Goal: Task Accomplishment & Management: Manage account settings

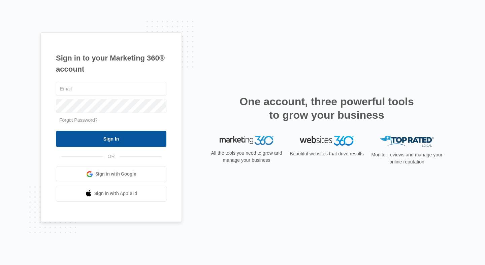
type input "[EMAIL_ADDRESS][DOMAIN_NAME]"
click at [104, 139] on input "Sign In" at bounding box center [111, 139] width 110 height 16
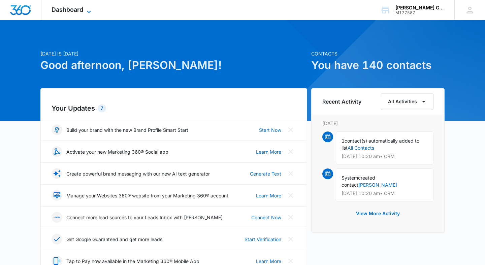
click at [66, 11] on span "Dashboard" at bounding box center [67, 9] width 32 height 7
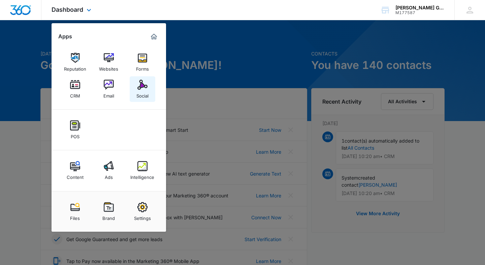
click at [145, 86] on img at bounding box center [142, 85] width 10 height 10
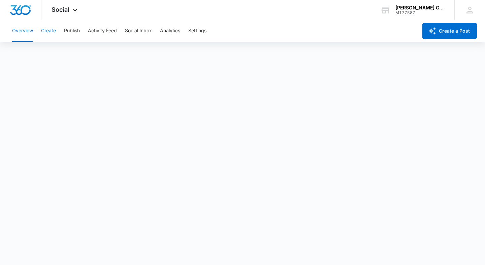
click at [49, 31] on button "Create" at bounding box center [48, 31] width 15 height 22
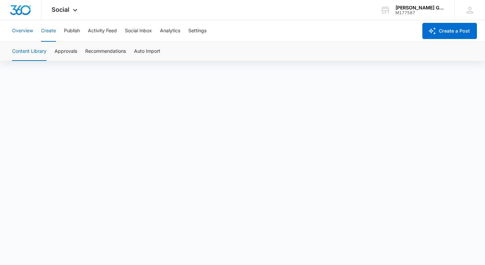
click at [25, 29] on button "Overview" at bounding box center [22, 31] width 21 height 22
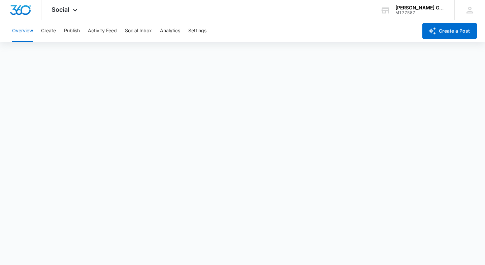
click at [21, 28] on button "Overview" at bounding box center [22, 31] width 21 height 22
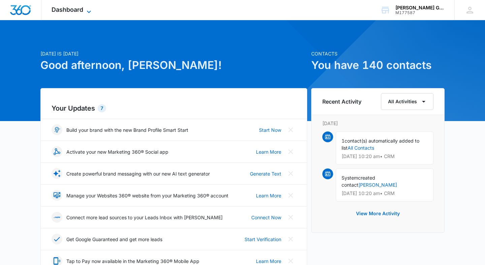
click at [73, 12] on span "Dashboard" at bounding box center [67, 9] width 32 height 7
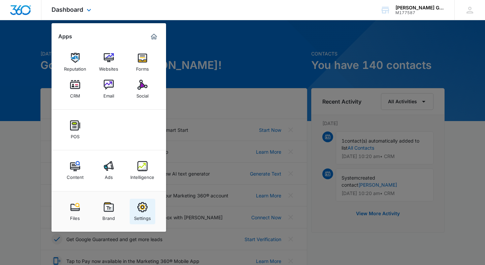
click at [142, 206] on img at bounding box center [142, 207] width 10 height 10
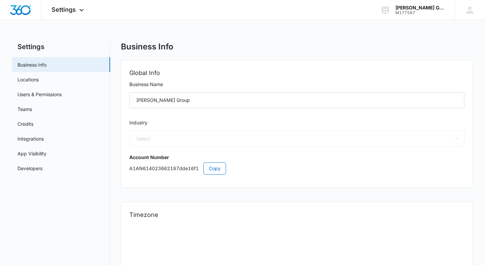
select select "35"
select select "US"
select select "America/[GEOGRAPHIC_DATA]"
click at [38, 97] on link "Users & Permissions" at bounding box center [39, 94] width 44 height 7
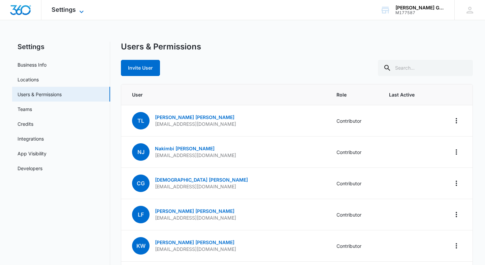
click at [68, 11] on span "Settings" at bounding box center [63, 9] width 24 height 7
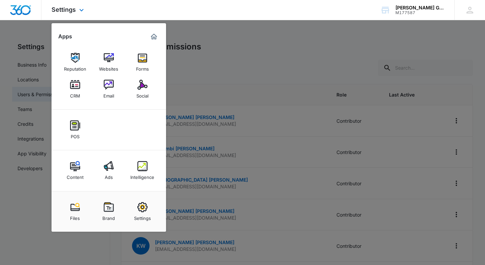
click at [153, 37] on img "Marketing 360® Dashboard" at bounding box center [154, 37] width 8 height 8
